Goal: Information Seeking & Learning: Learn about a topic

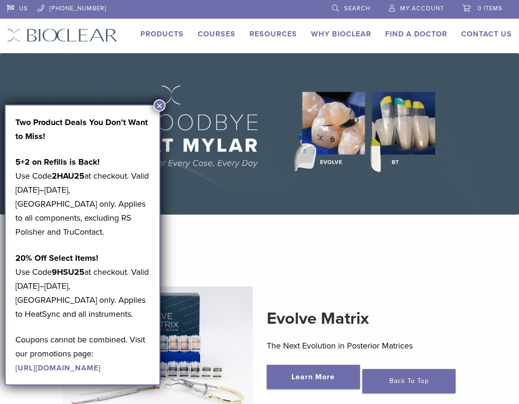
click at [159, 105] on button "×" at bounding box center [160, 105] width 12 height 12
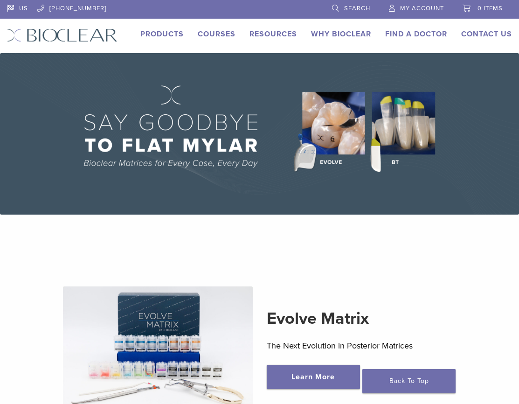
click at [395, 140] on img at bounding box center [259, 133] width 519 height 161
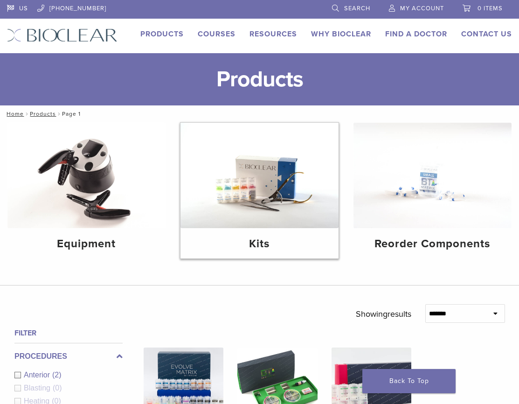
click at [264, 223] on img at bounding box center [260, 175] width 158 height 105
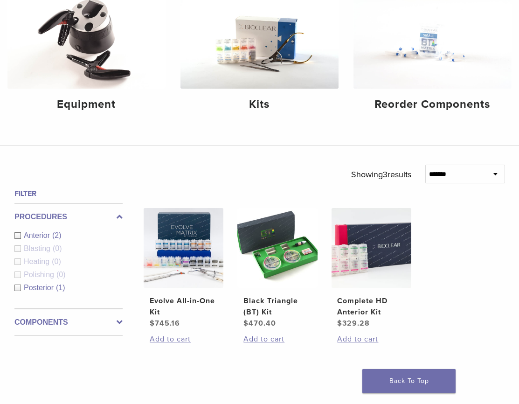
scroll to position [140, 0]
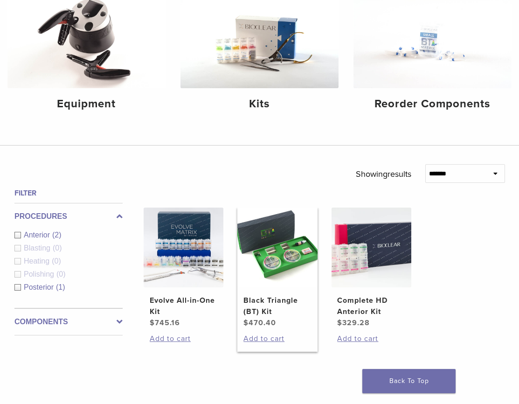
click at [273, 262] on img at bounding box center [278, 248] width 80 height 80
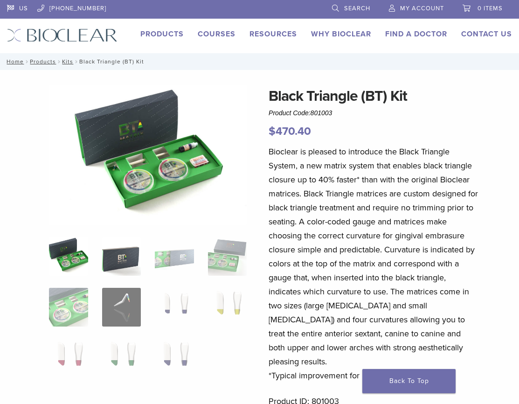
click at [126, 255] on img at bounding box center [121, 256] width 39 height 39
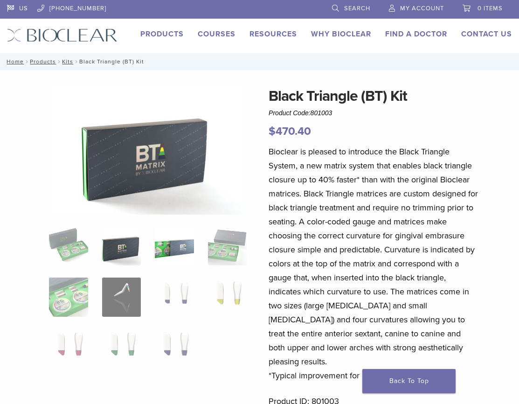
click at [175, 255] on img at bounding box center [174, 246] width 39 height 39
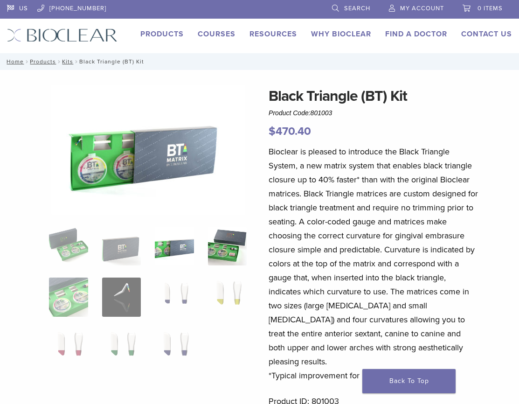
click at [224, 253] on img at bounding box center [227, 246] width 39 height 39
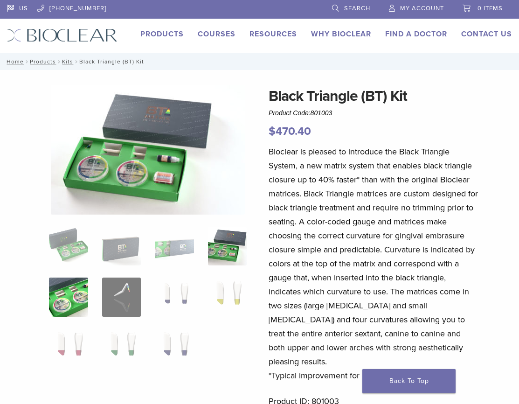
click at [82, 307] on img at bounding box center [68, 297] width 39 height 39
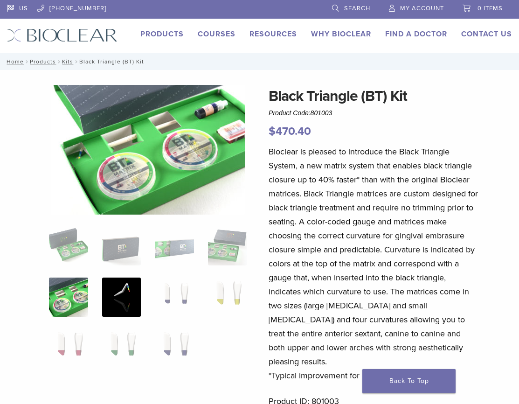
click at [131, 305] on img at bounding box center [121, 297] width 39 height 39
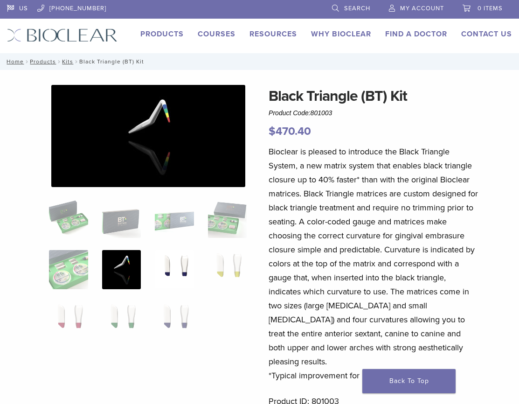
click at [178, 266] on img at bounding box center [174, 269] width 39 height 39
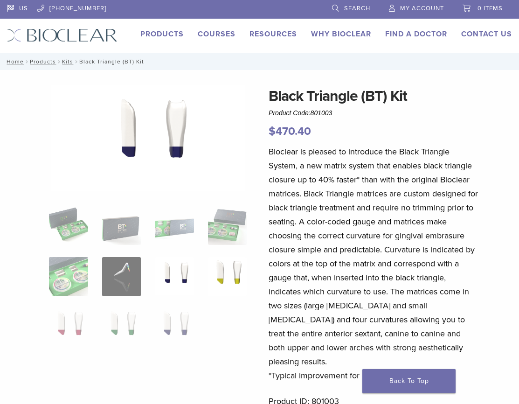
click at [224, 266] on img at bounding box center [227, 276] width 39 height 39
click at [64, 326] on img at bounding box center [68, 327] width 39 height 39
click at [118, 327] on img at bounding box center [121, 327] width 39 height 39
click at [182, 327] on img at bounding box center [174, 327] width 39 height 39
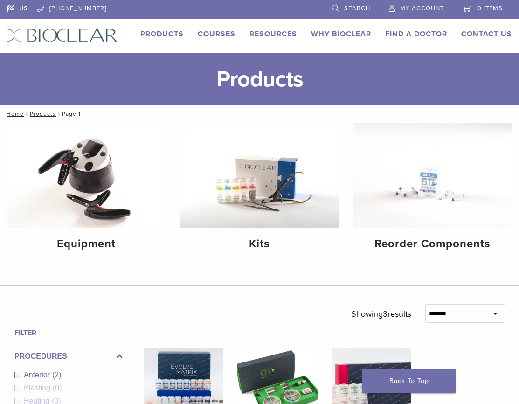
scroll to position [140, 0]
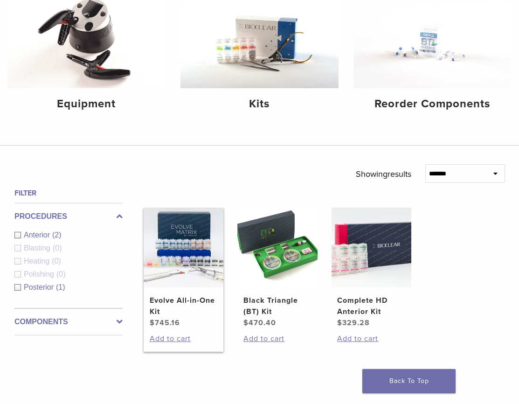
click at [181, 305] on h2 "Evolve All-in-One Kit" at bounding box center [184, 306] width 68 height 22
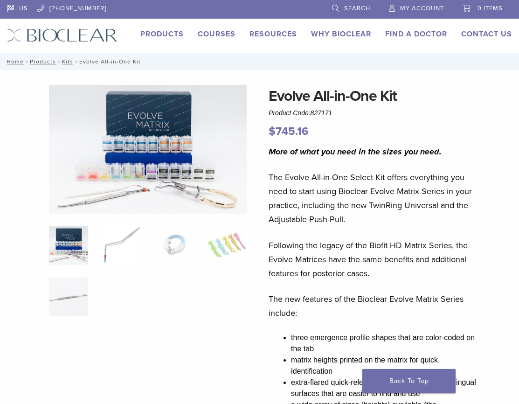
click at [102, 250] on img at bounding box center [121, 245] width 39 height 39
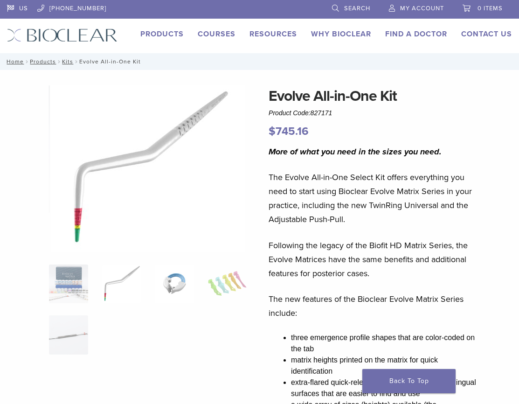
click at [171, 283] on img at bounding box center [174, 284] width 39 height 39
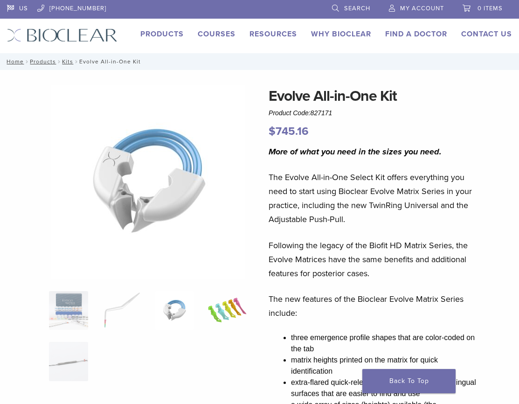
click at [239, 311] on img at bounding box center [227, 310] width 39 height 39
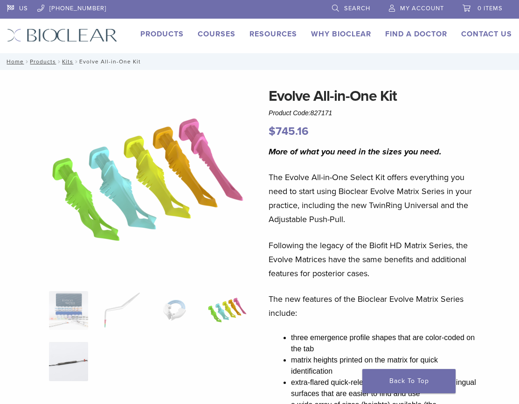
click at [71, 357] on img at bounding box center [68, 361] width 39 height 39
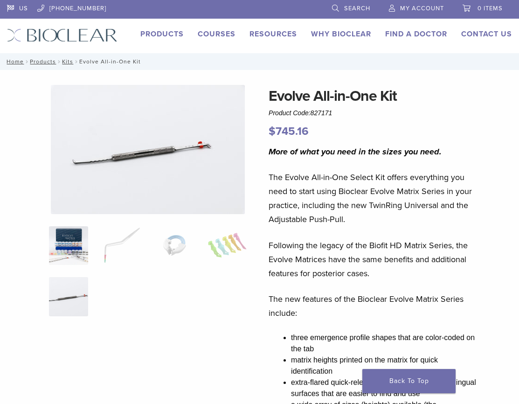
click at [73, 251] on img at bounding box center [68, 245] width 39 height 39
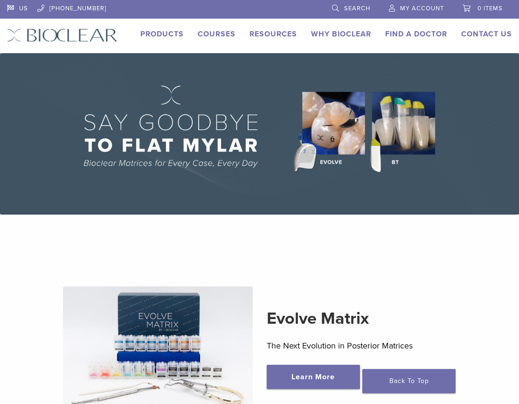
click at [322, 129] on img at bounding box center [259, 133] width 519 height 161
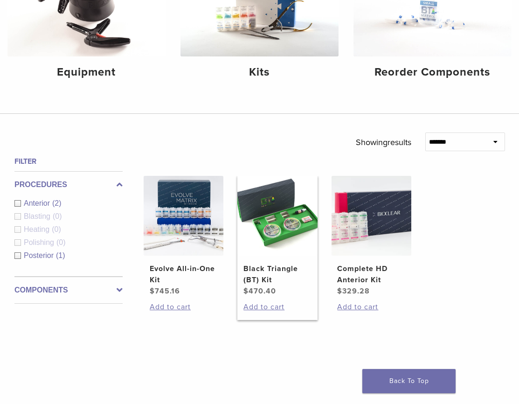
scroll to position [187, 0]
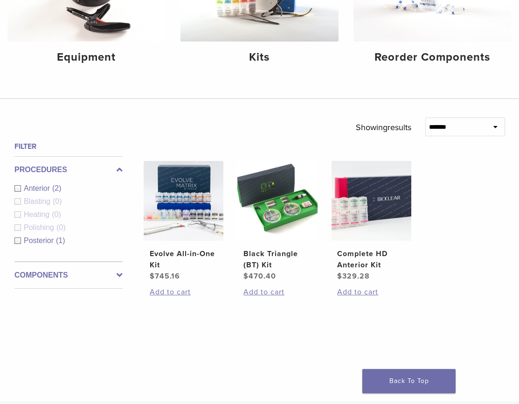
click at [45, 241] on span "Posterior" at bounding box center [40, 241] width 32 height 8
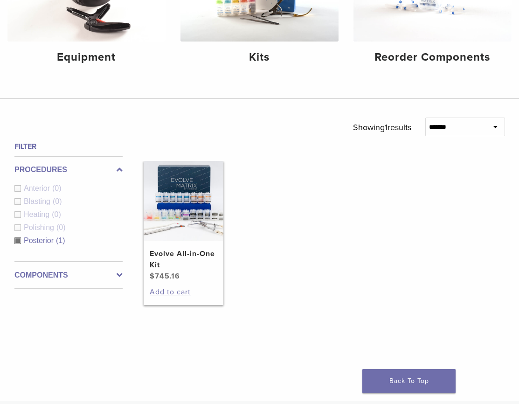
click at [180, 227] on img at bounding box center [184, 201] width 80 height 80
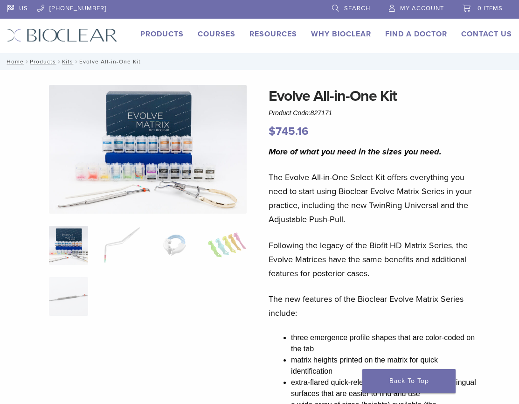
click at [167, 192] on img at bounding box center [148, 149] width 198 height 129
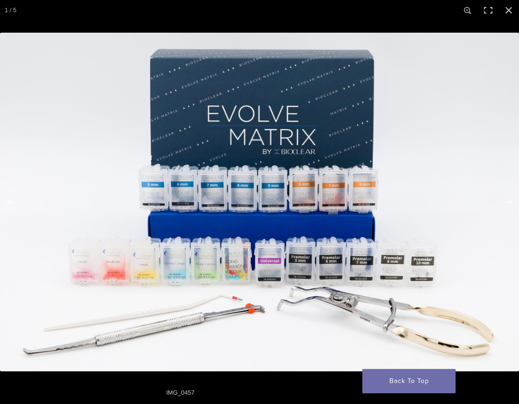
click at [308, 203] on img at bounding box center [259, 202] width 519 height 339
